Goal: Task Accomplishment & Management: Manage account settings

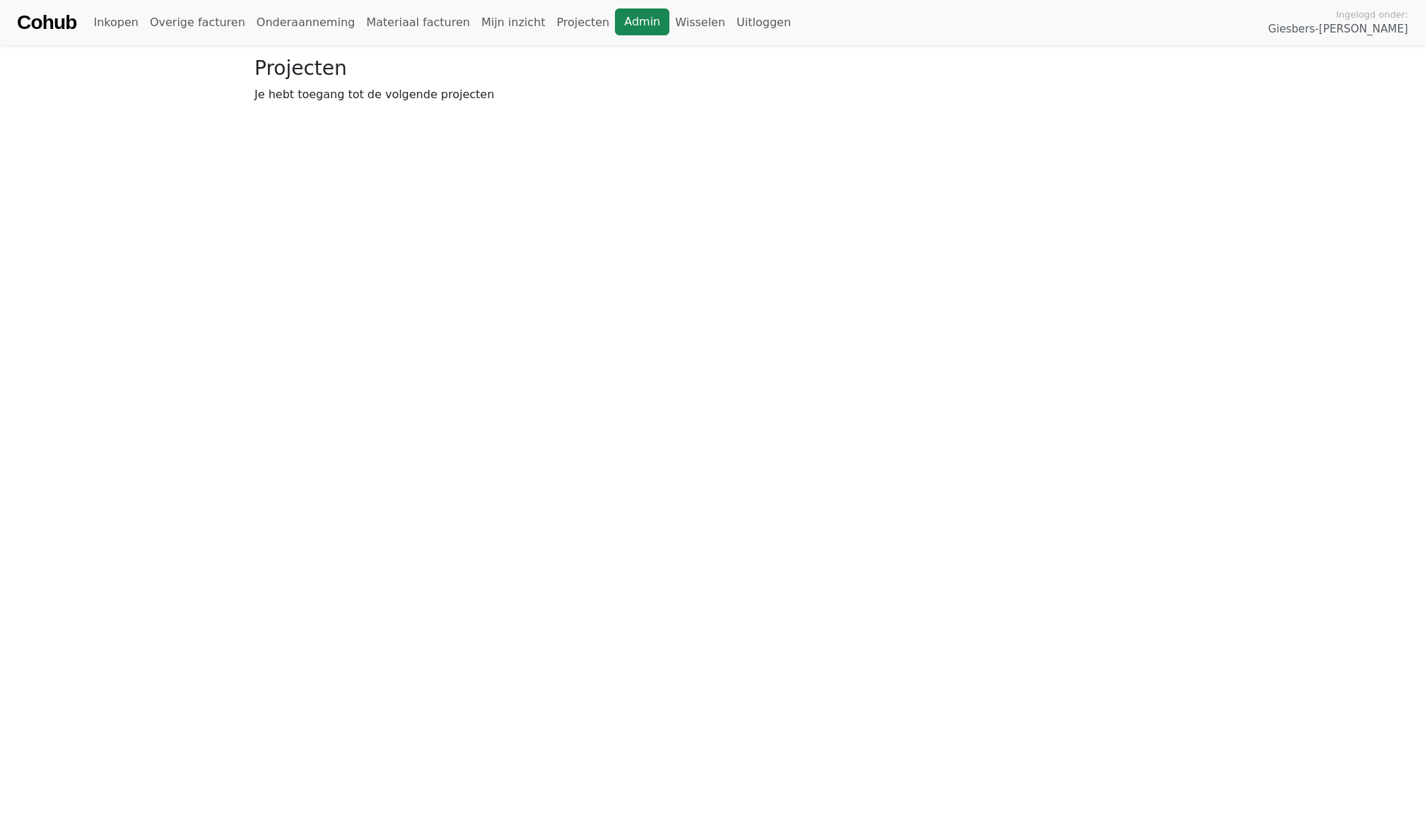
click at [615, 20] on link "Admin" at bounding box center [642, 22] width 54 height 27
click at [377, 27] on link "Wisselen" at bounding box center [408, 23] width 61 height 28
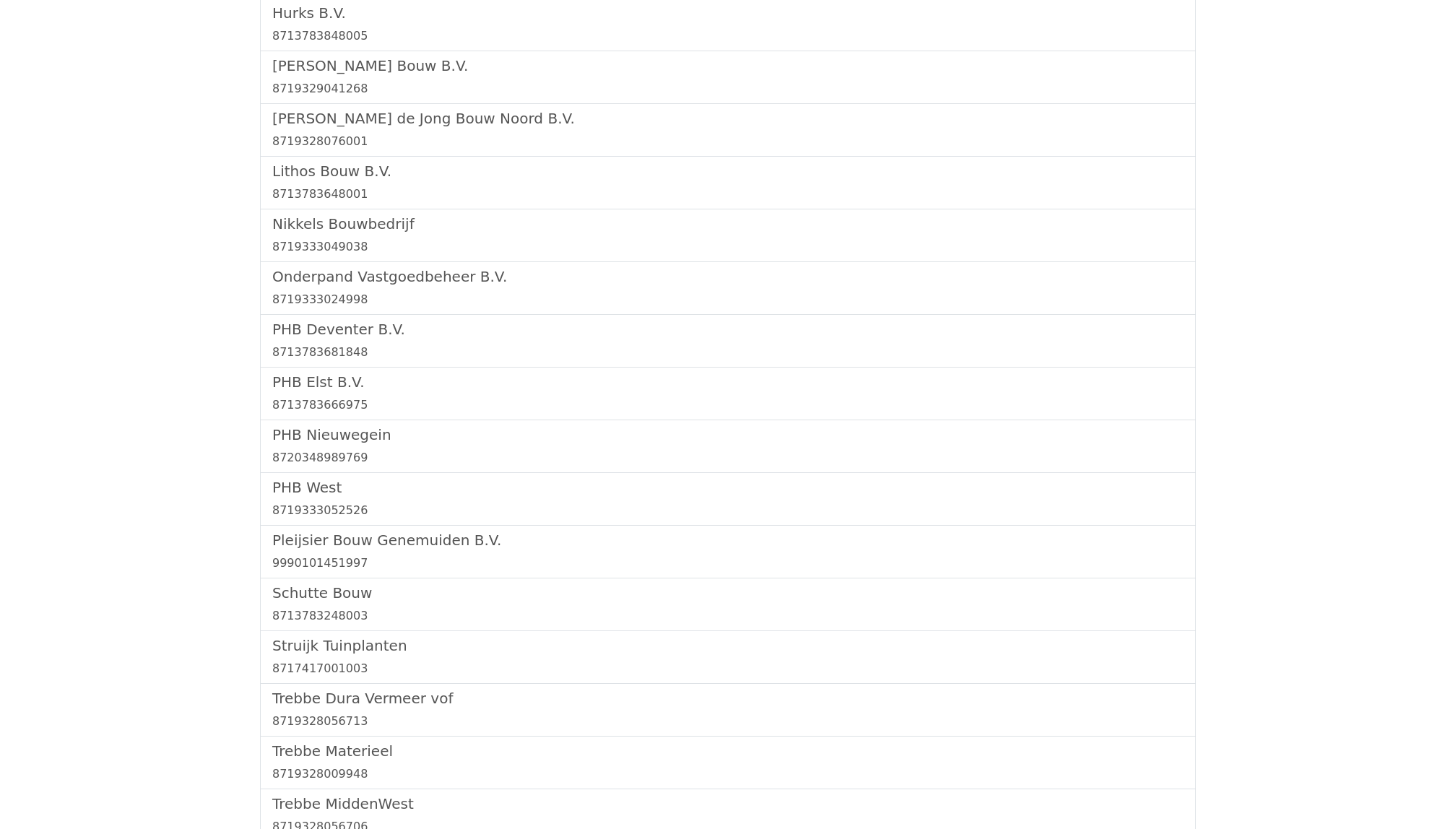
scroll to position [1595, 0]
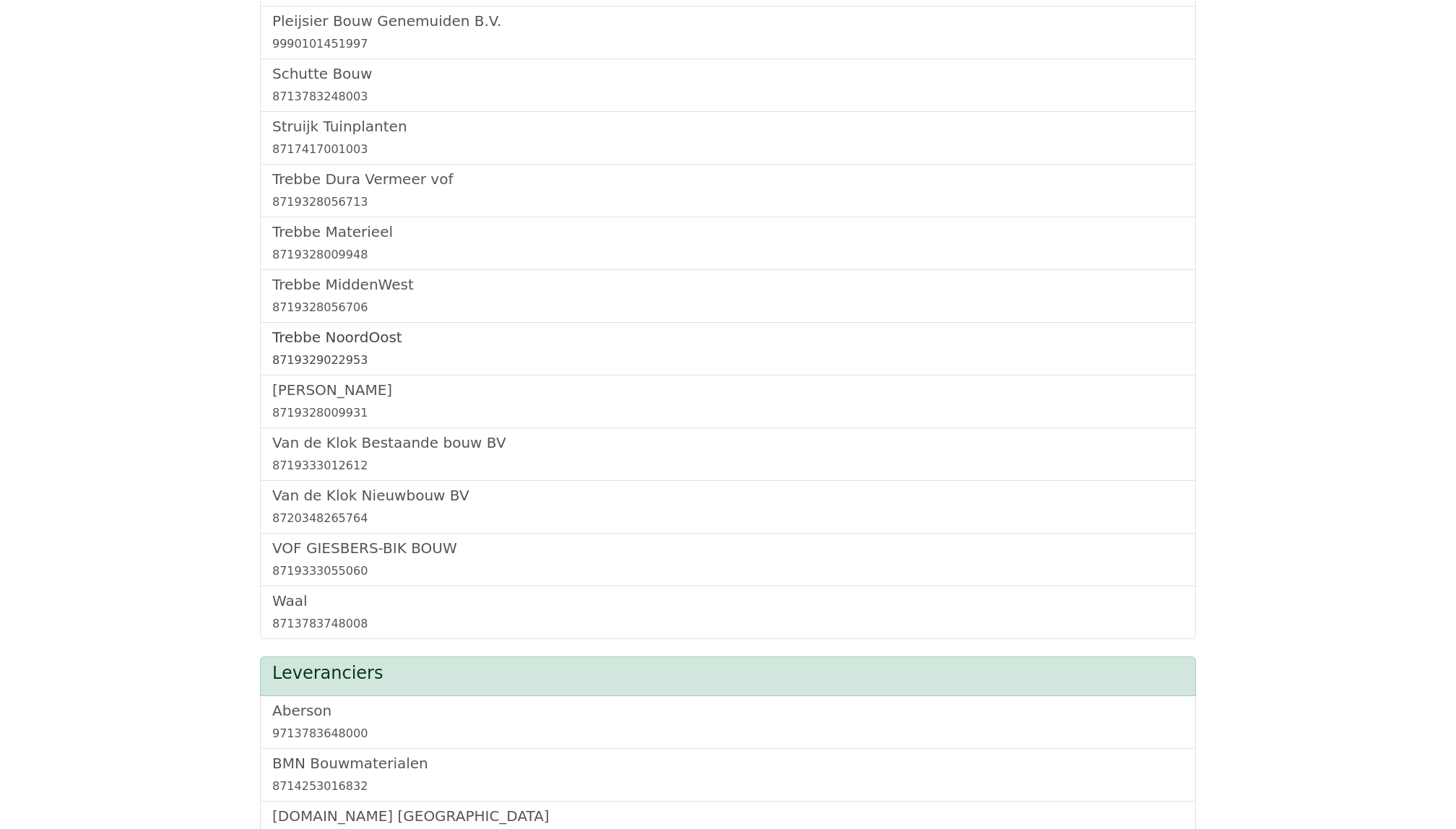
click at [359, 346] on h5 "Trebbe NoordOost" at bounding box center [728, 337] width 912 height 17
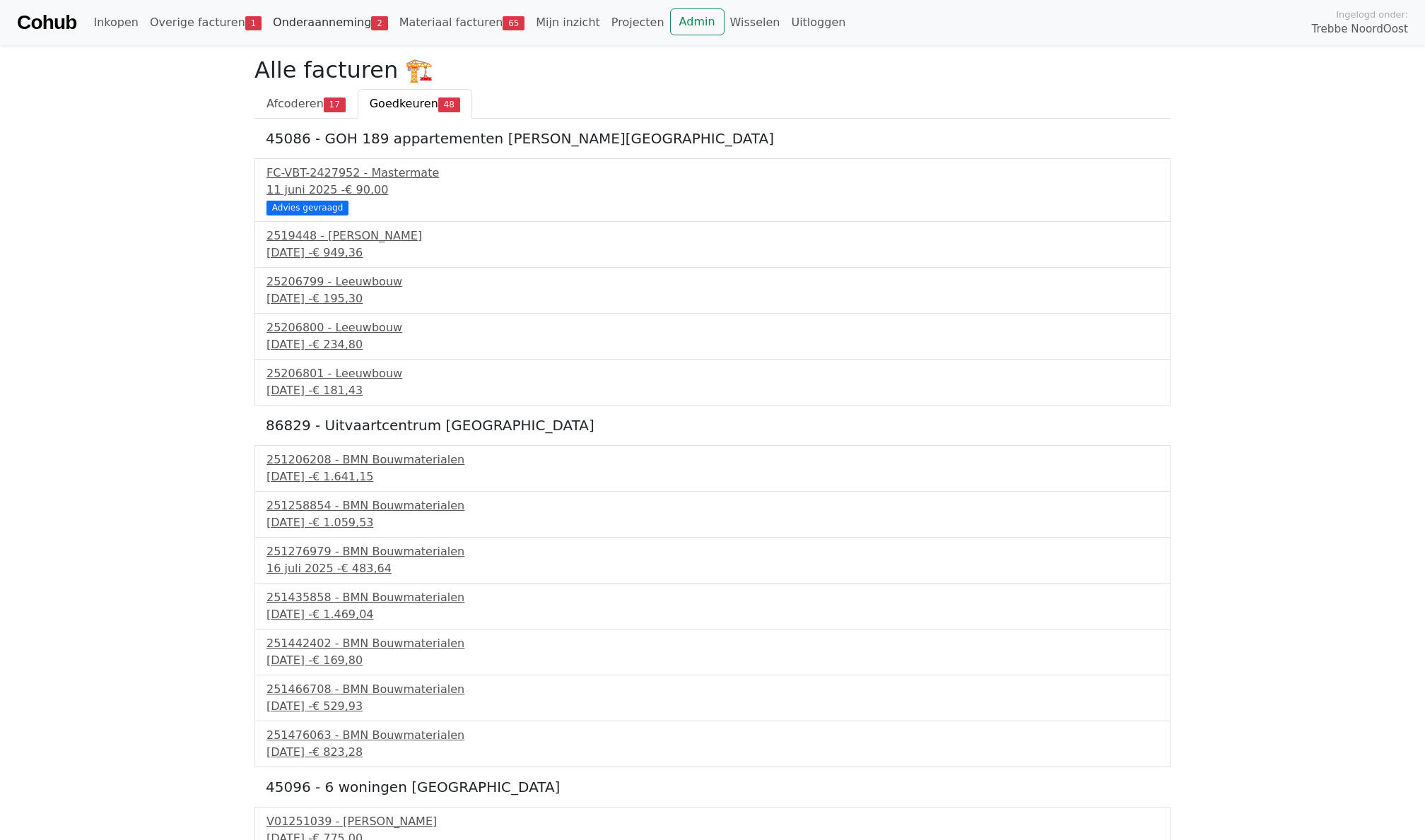
click at [304, 26] on link "Onderaanneming 2" at bounding box center [330, 23] width 127 height 28
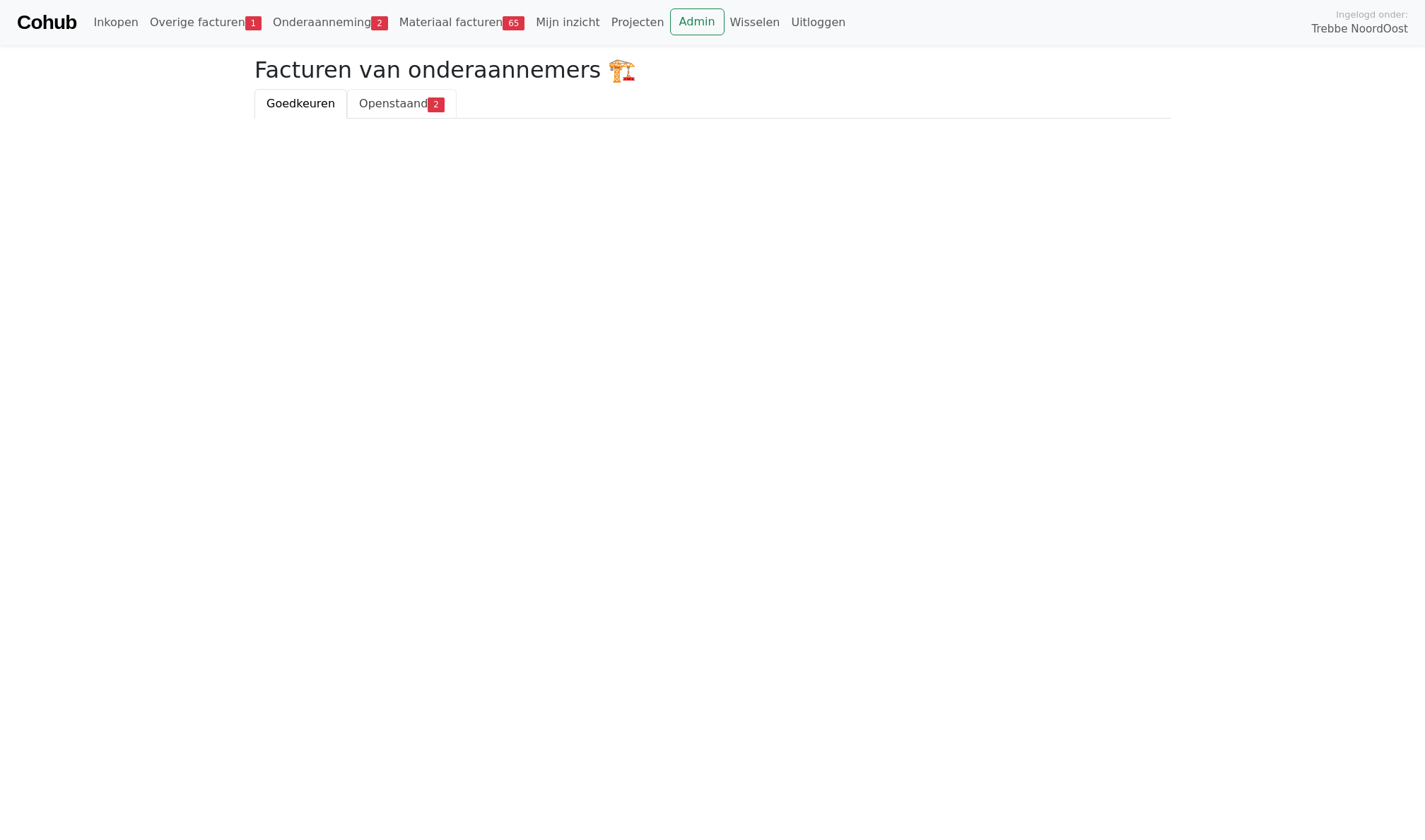
click at [405, 98] on span "Openstaand" at bounding box center [393, 103] width 68 height 13
click at [363, 251] on html "Cohub Inkopen Overige facturen 1 Onderaanneming 2 Materiaal facturen 65 Mijn in…" at bounding box center [712, 125] width 1425 height 251
click at [341, 233] on div "27 augustus 2025 - € 133.000,00" at bounding box center [712, 236] width 892 height 17
click at [326, 176] on div "ON31708 - BKS Infra B.V." at bounding box center [712, 173] width 892 height 17
click at [326, 23] on link "Onderaanneming 2" at bounding box center [330, 23] width 127 height 28
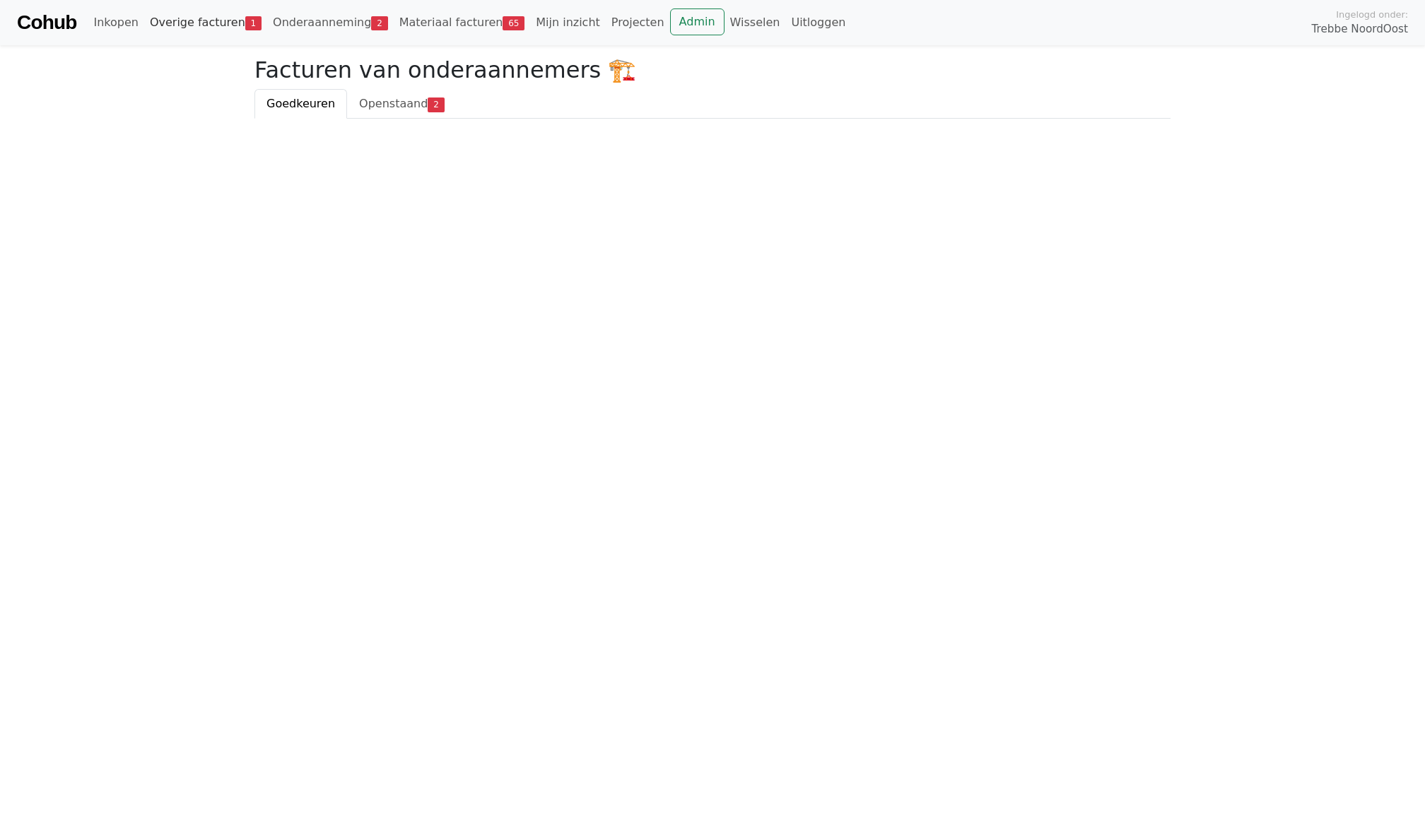
click at [219, 12] on link "Overige facturen 1" at bounding box center [206, 23] width 123 height 28
click at [329, 150] on div "28 augustus 2025 - € 587,96" at bounding box center [712, 151] width 892 height 17
